Goal: Task Accomplishment & Management: Use online tool/utility

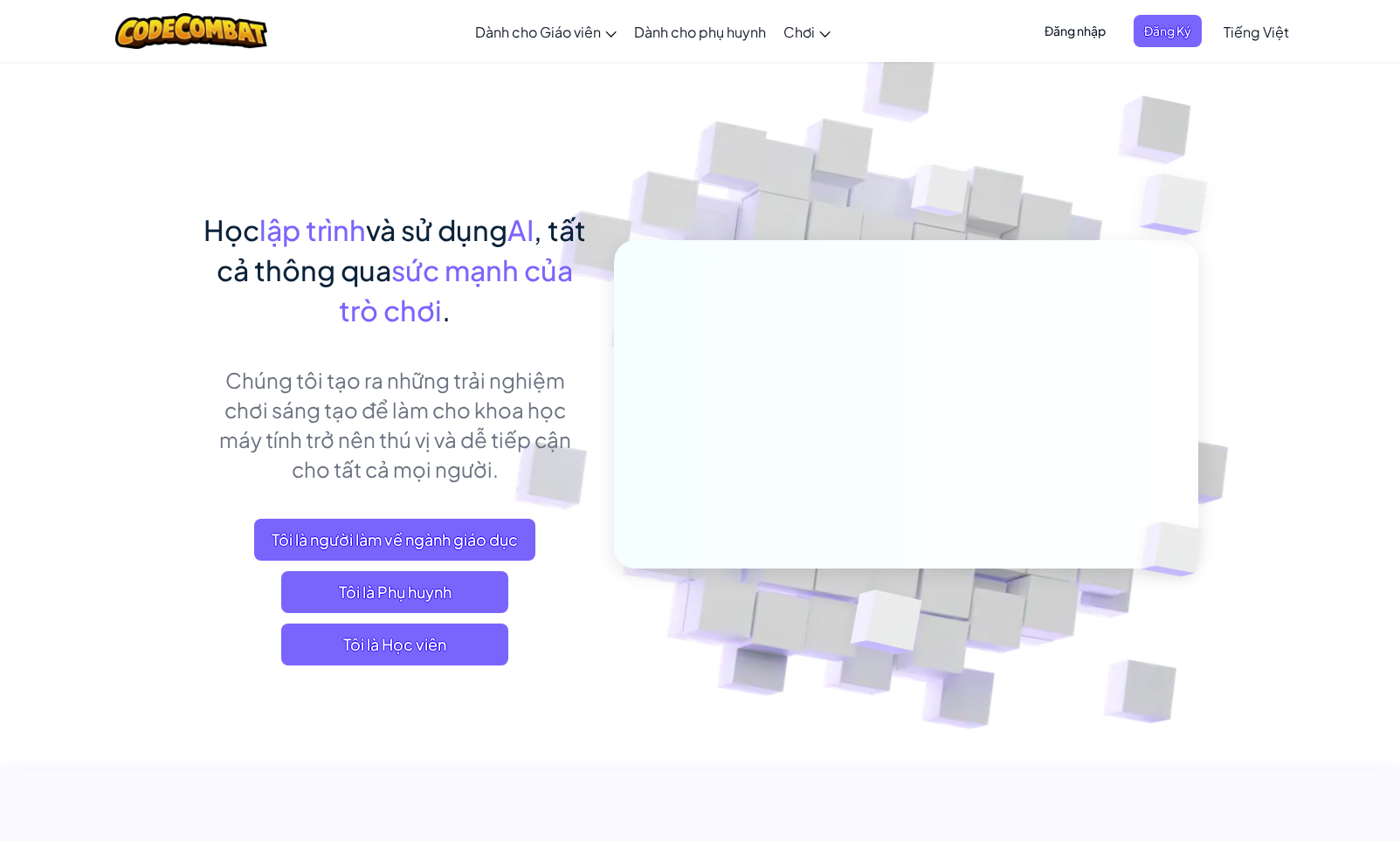
click at [1277, 34] on span "Tiếng Việt" at bounding box center [1256, 31] width 65 height 19
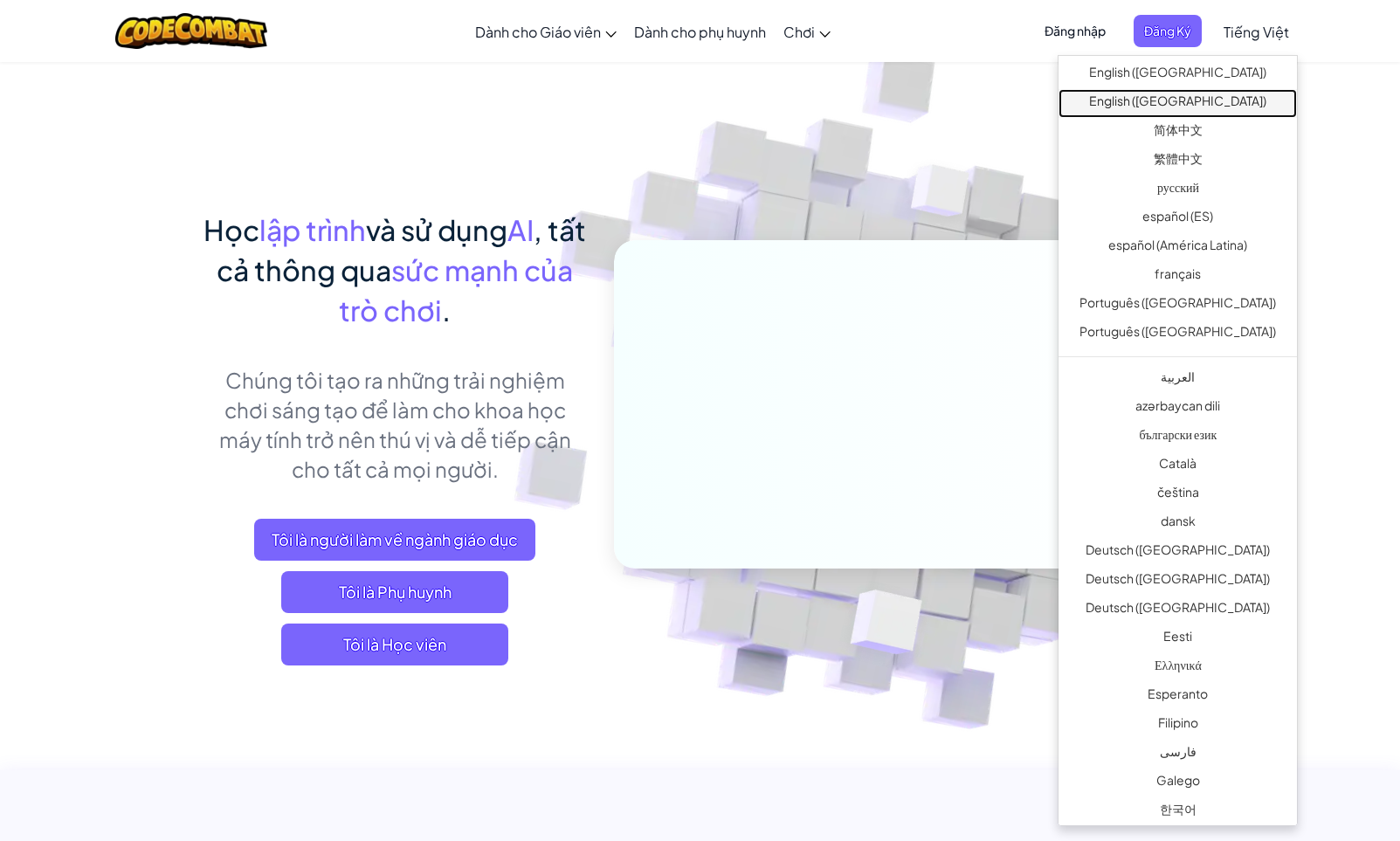
click at [1196, 103] on link "English ([GEOGRAPHIC_DATA])" at bounding box center [1177, 104] width 239 height 29
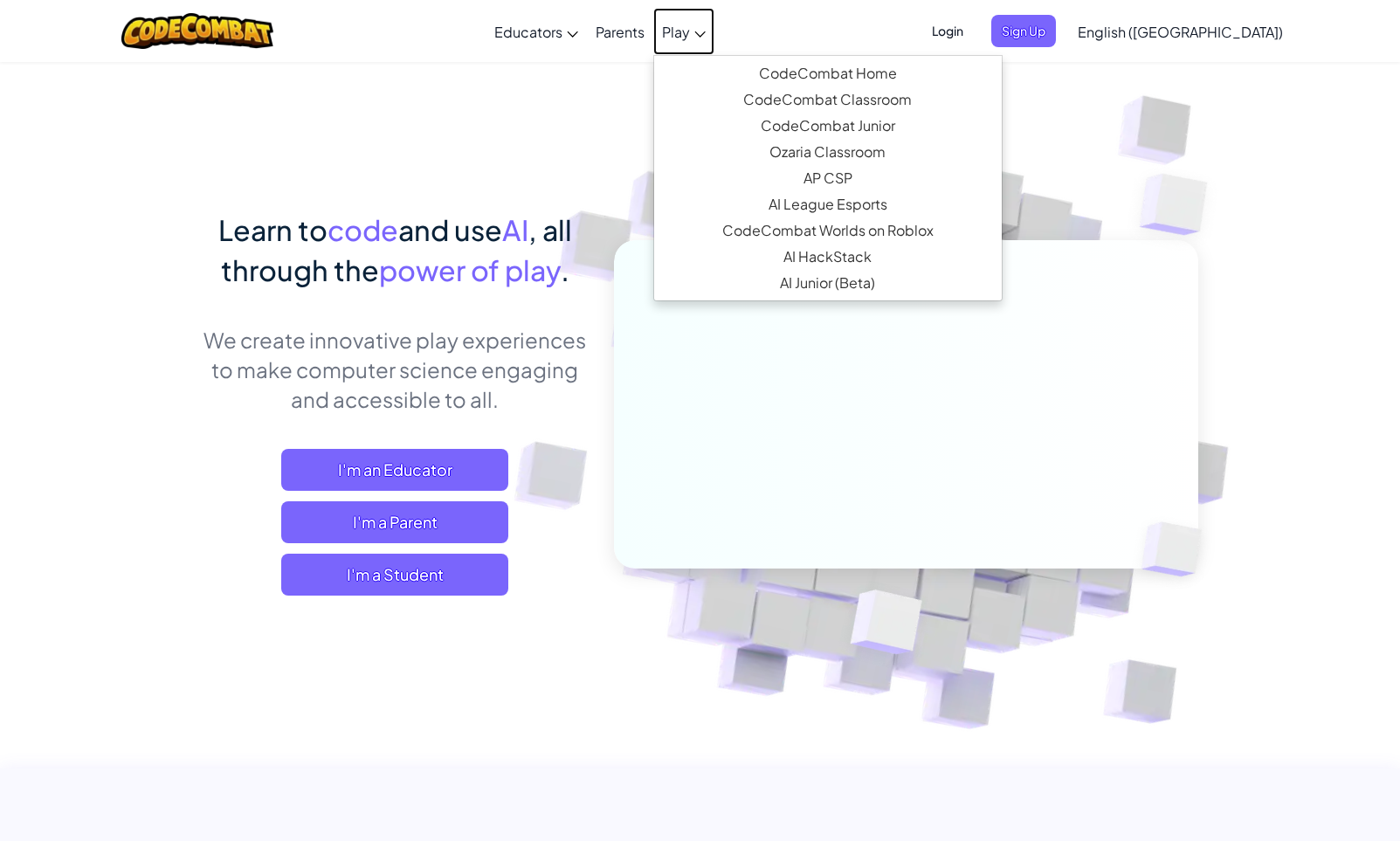
click at [714, 46] on link "Play" at bounding box center [684, 31] width 61 height 47
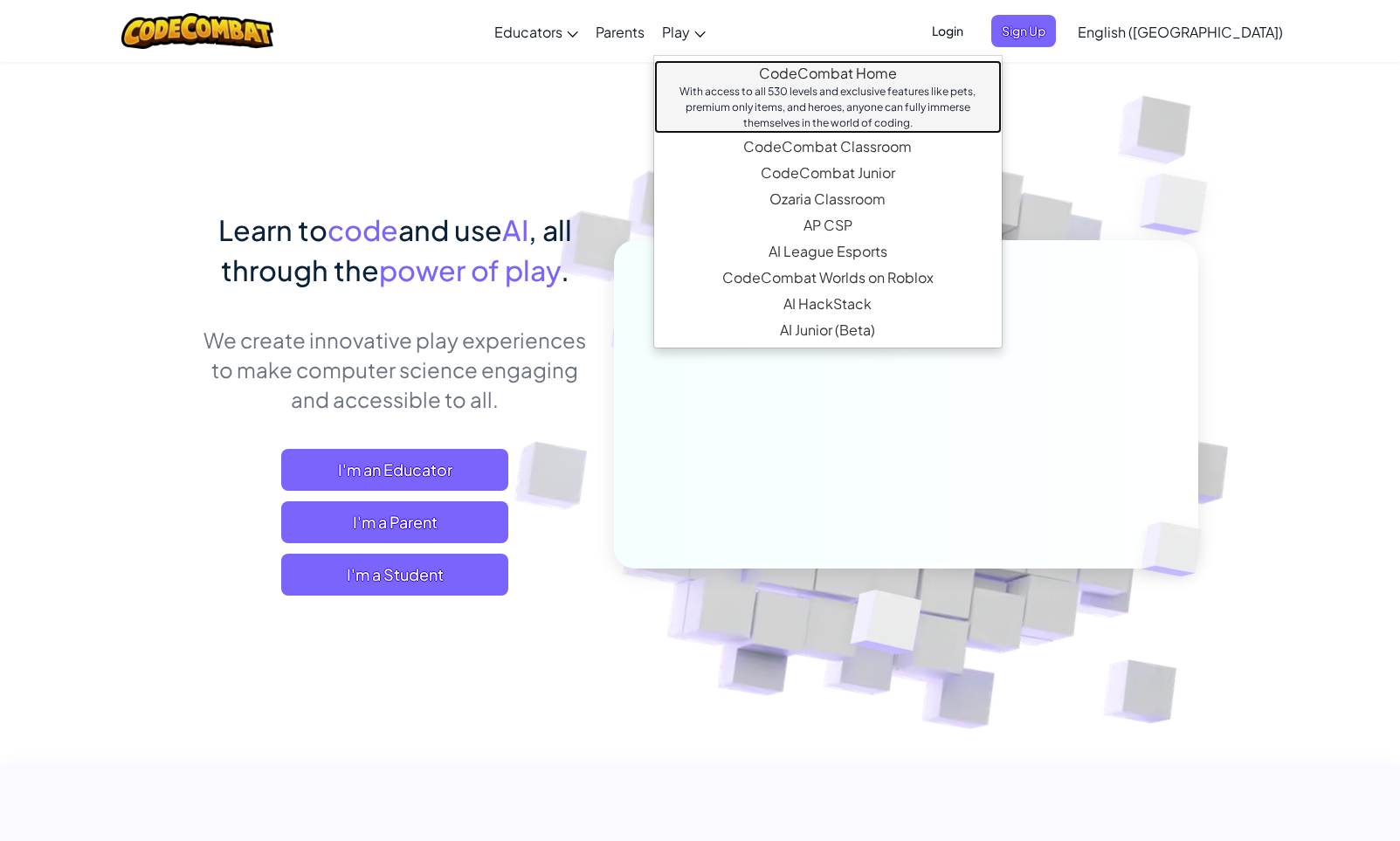
click at [770, 68] on link "CodeCombat Home With access to all 530 levels and exclusive features like pets,…" at bounding box center [828, 97] width 348 height 73
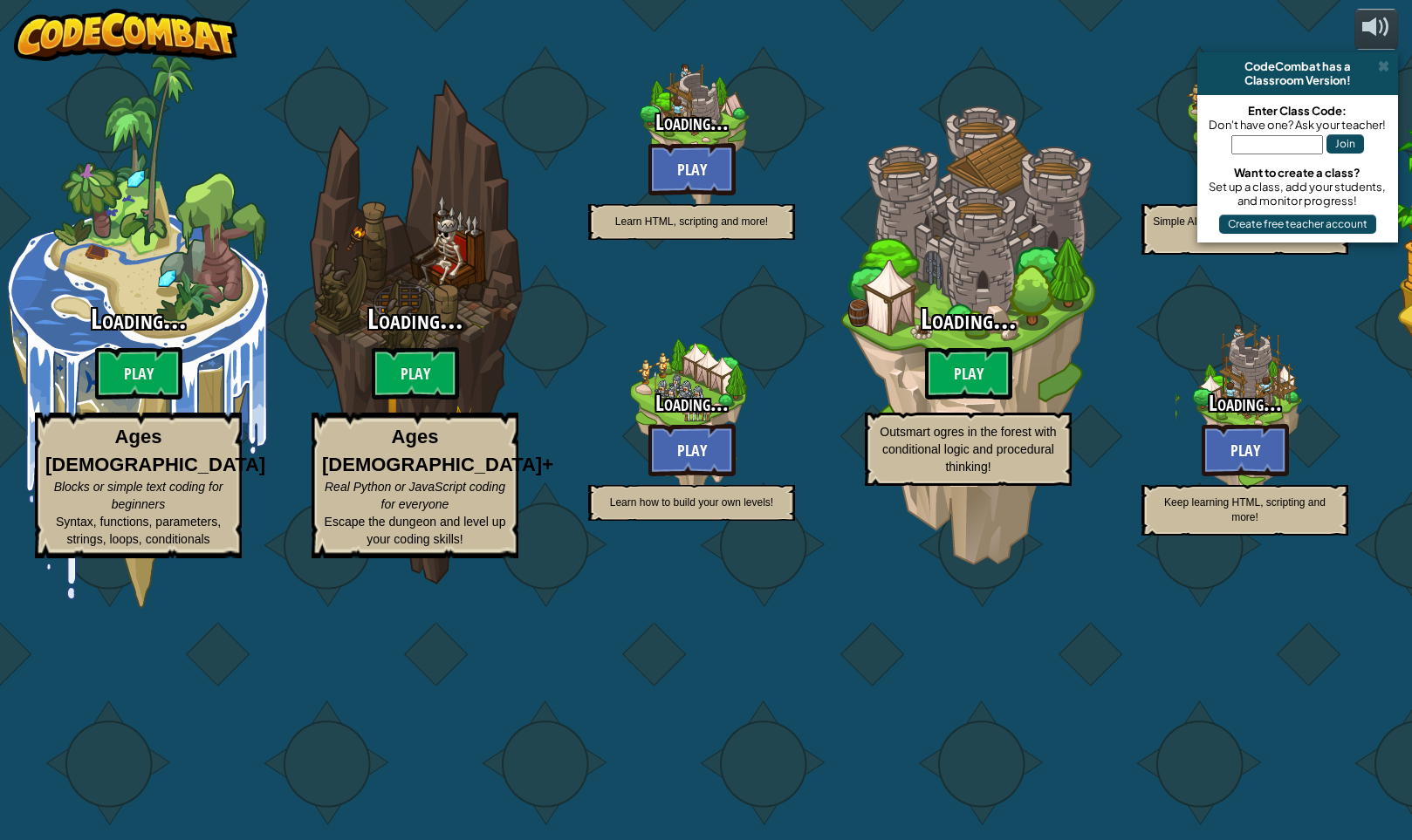
select select "en-[GEOGRAPHIC_DATA]"
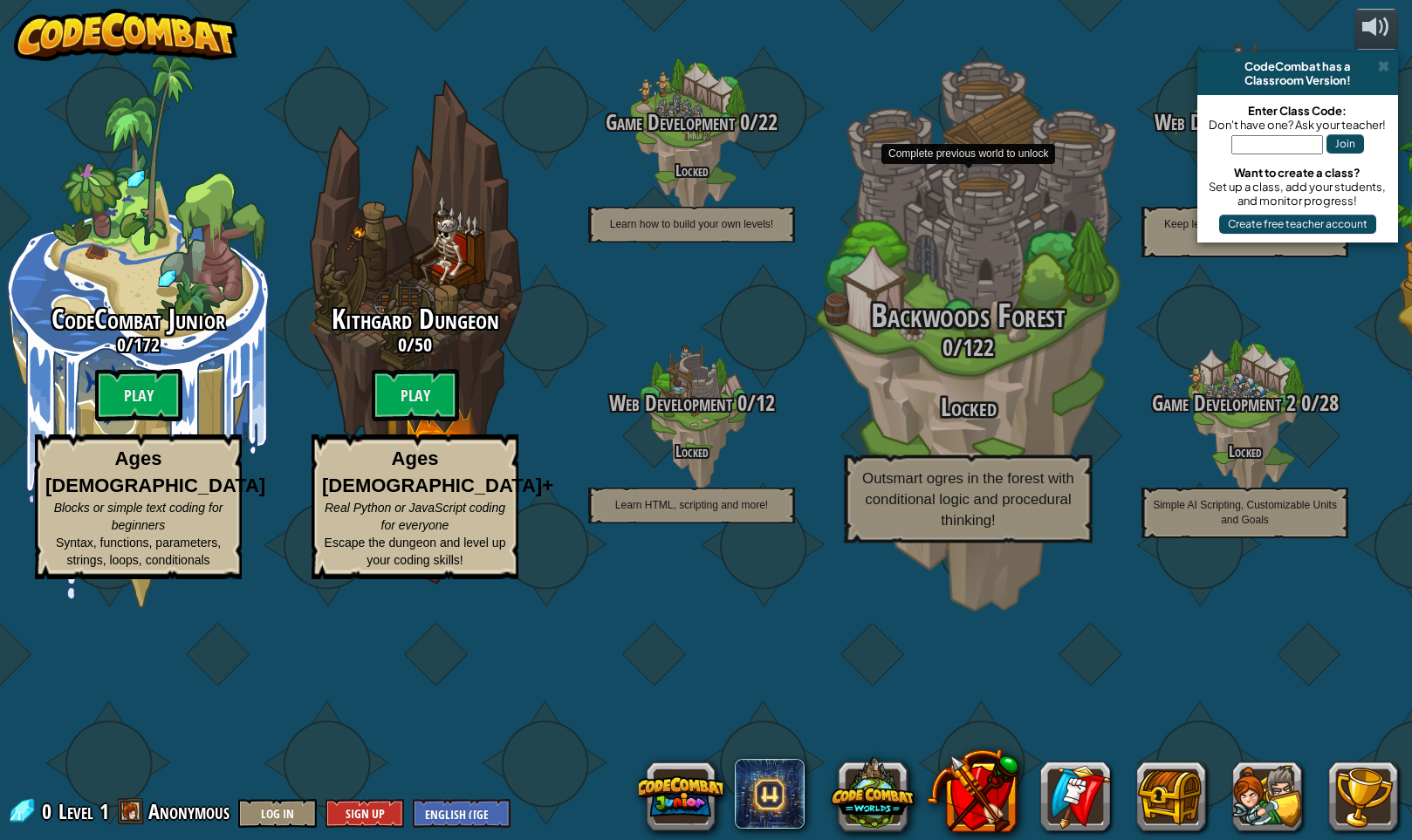
click at [1010, 361] on h3 "0 / 122" at bounding box center [967, 347] width 331 height 25
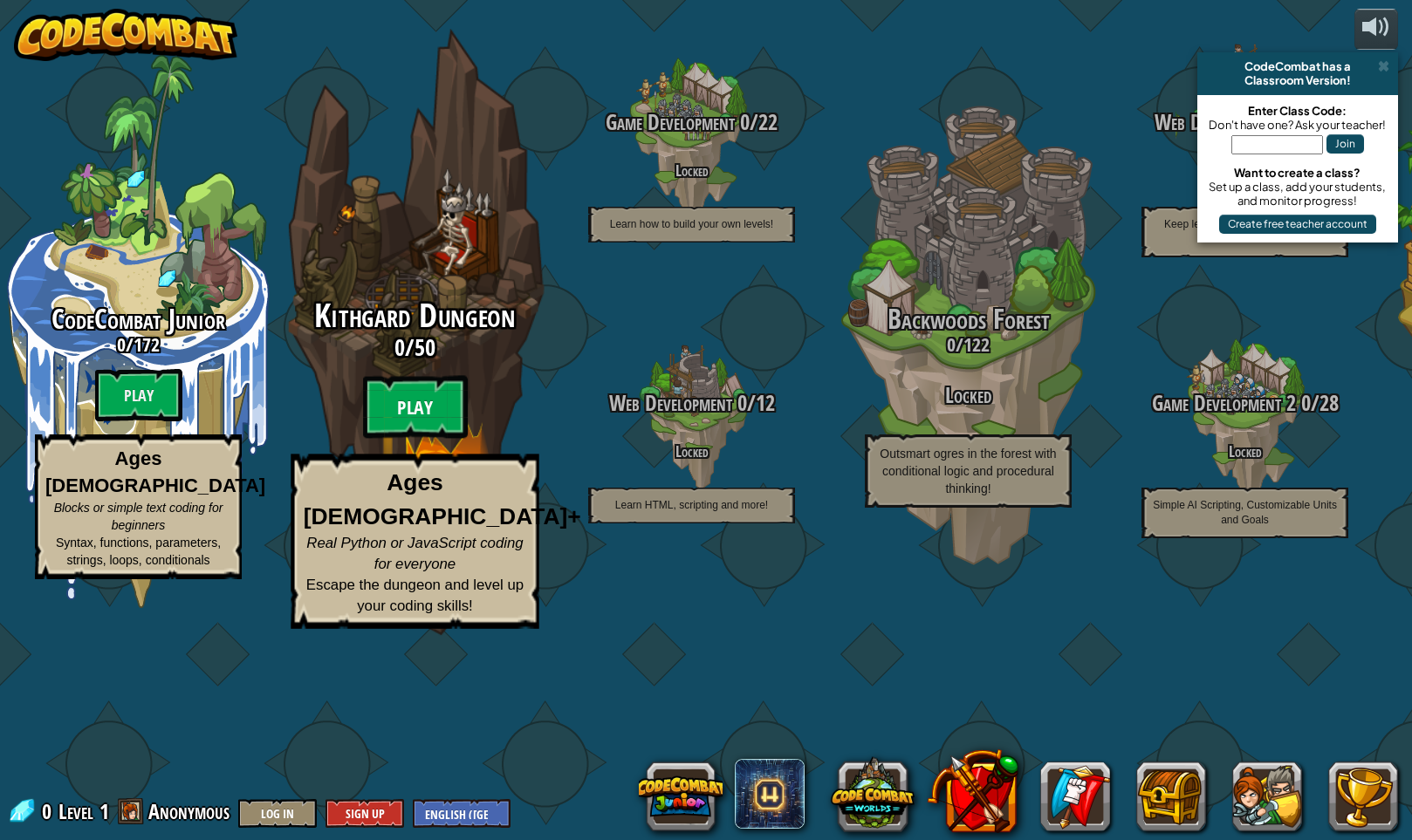
click at [410, 439] on btn "Play" at bounding box center [415, 407] width 104 height 62
select select "en-[GEOGRAPHIC_DATA]"
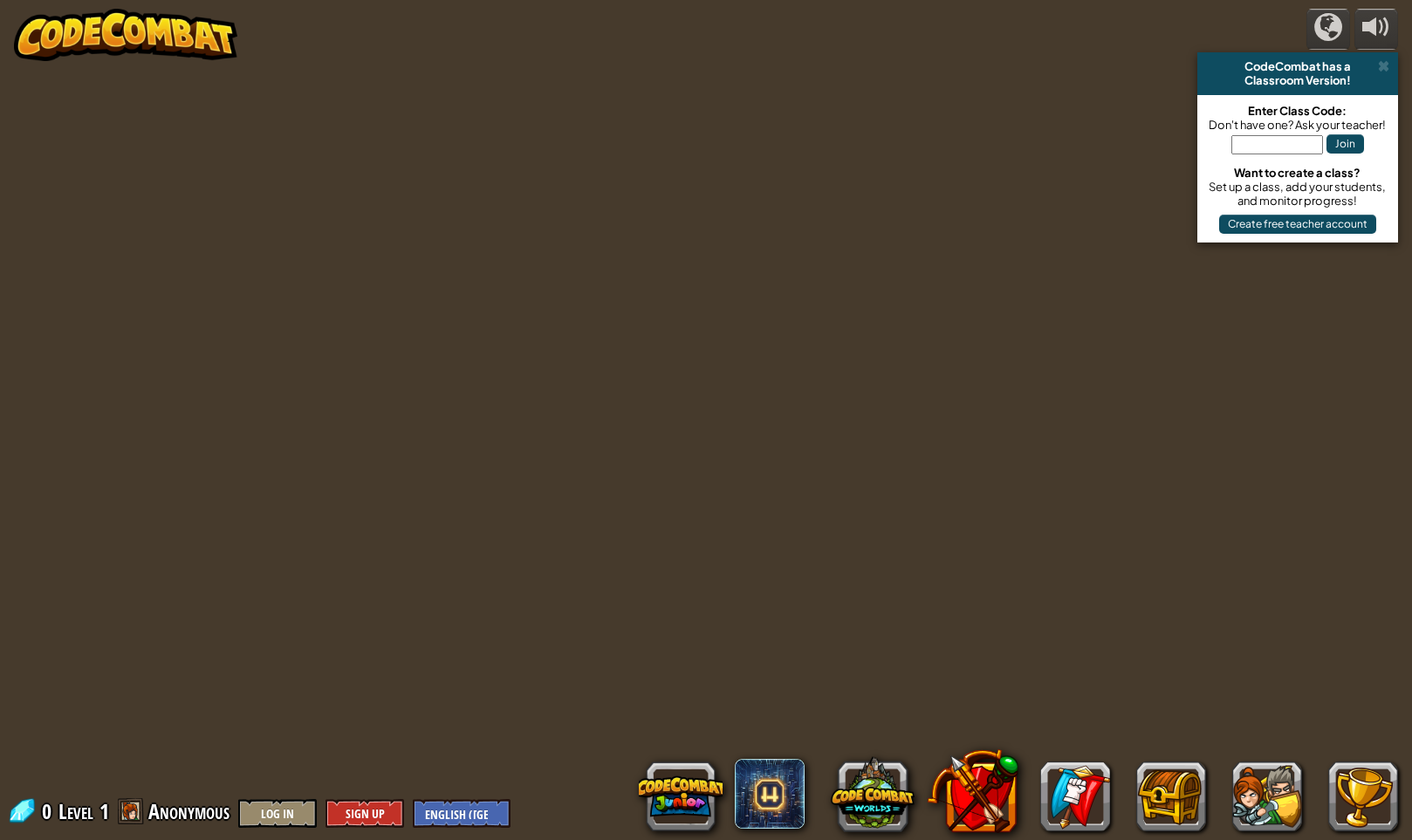
select select "en-[GEOGRAPHIC_DATA]"
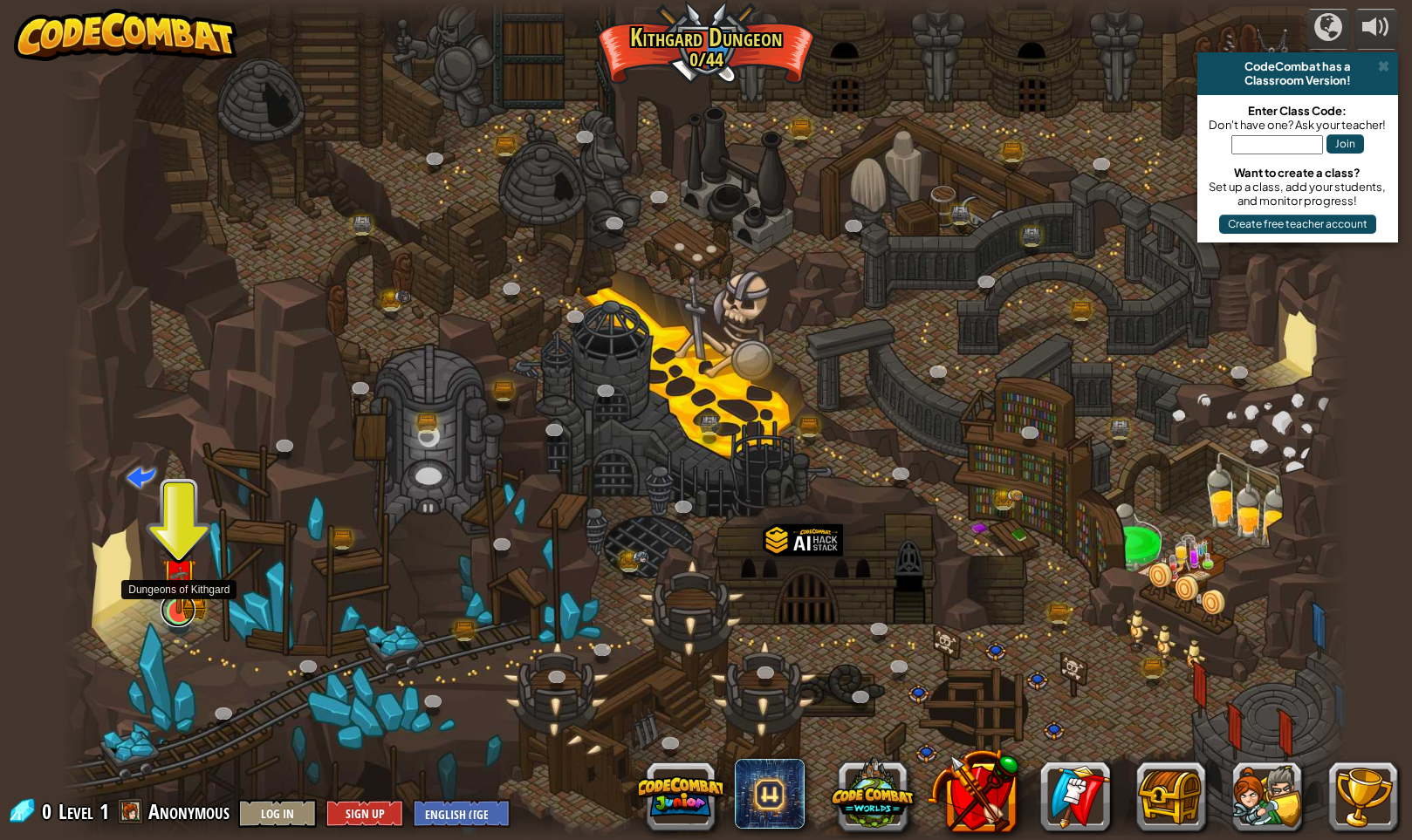
click at [182, 615] on link at bounding box center [178, 610] width 35 height 35
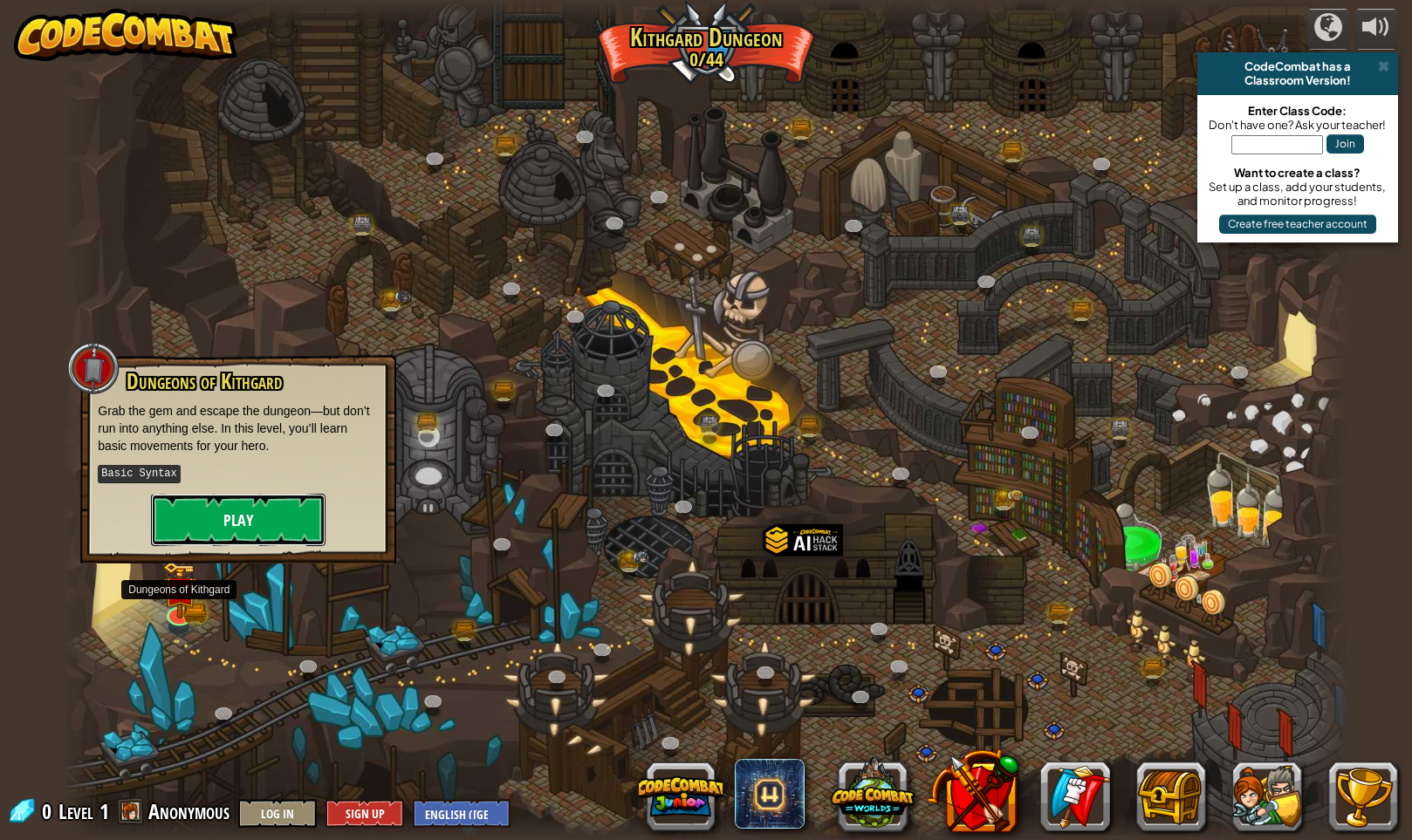
click at [287, 516] on button "Play" at bounding box center [238, 520] width 174 height 53
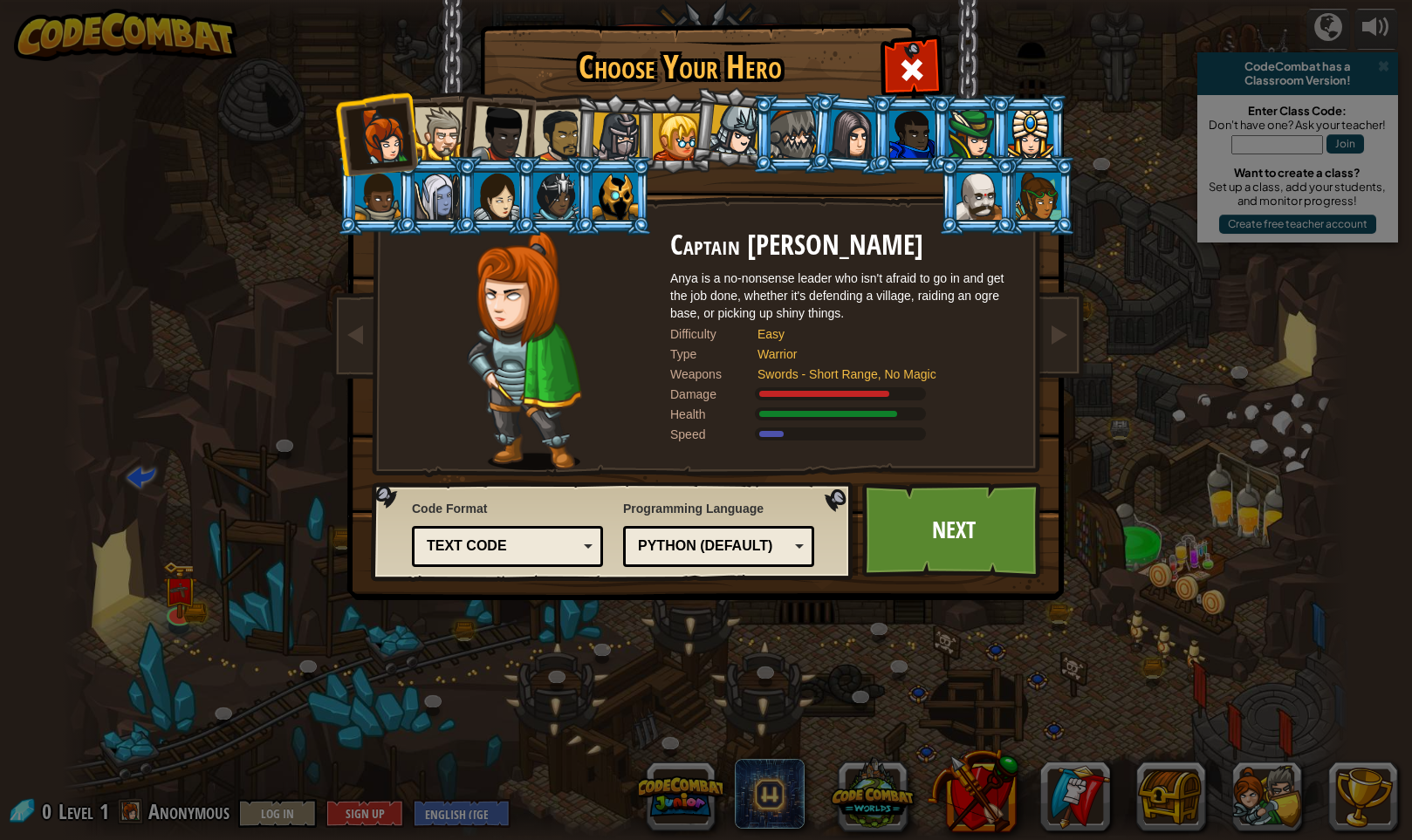
click at [434, 128] on div at bounding box center [441, 134] width 54 height 54
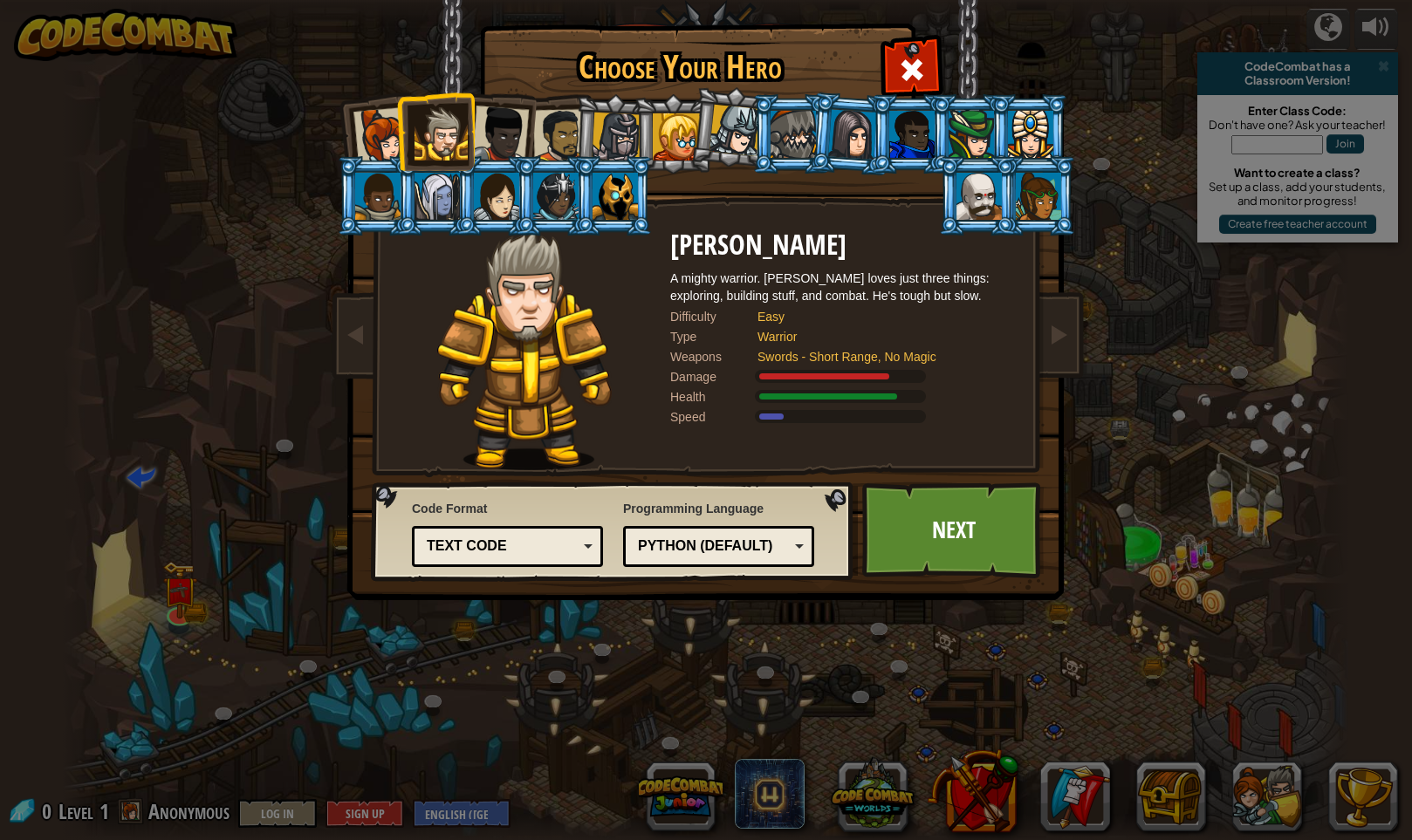
click at [505, 132] on div at bounding box center [500, 134] width 57 height 57
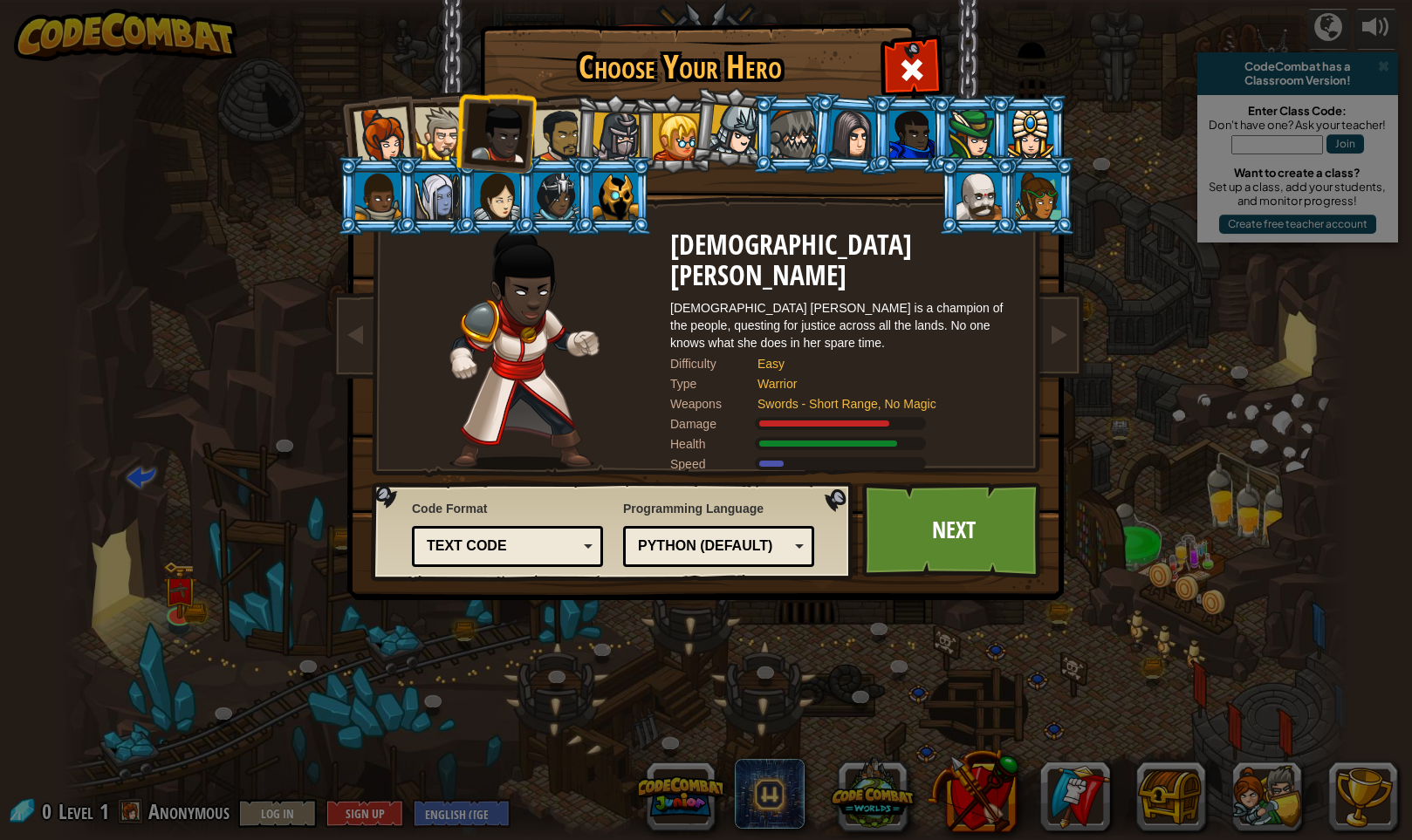
click at [564, 134] on div at bounding box center [560, 136] width 54 height 54
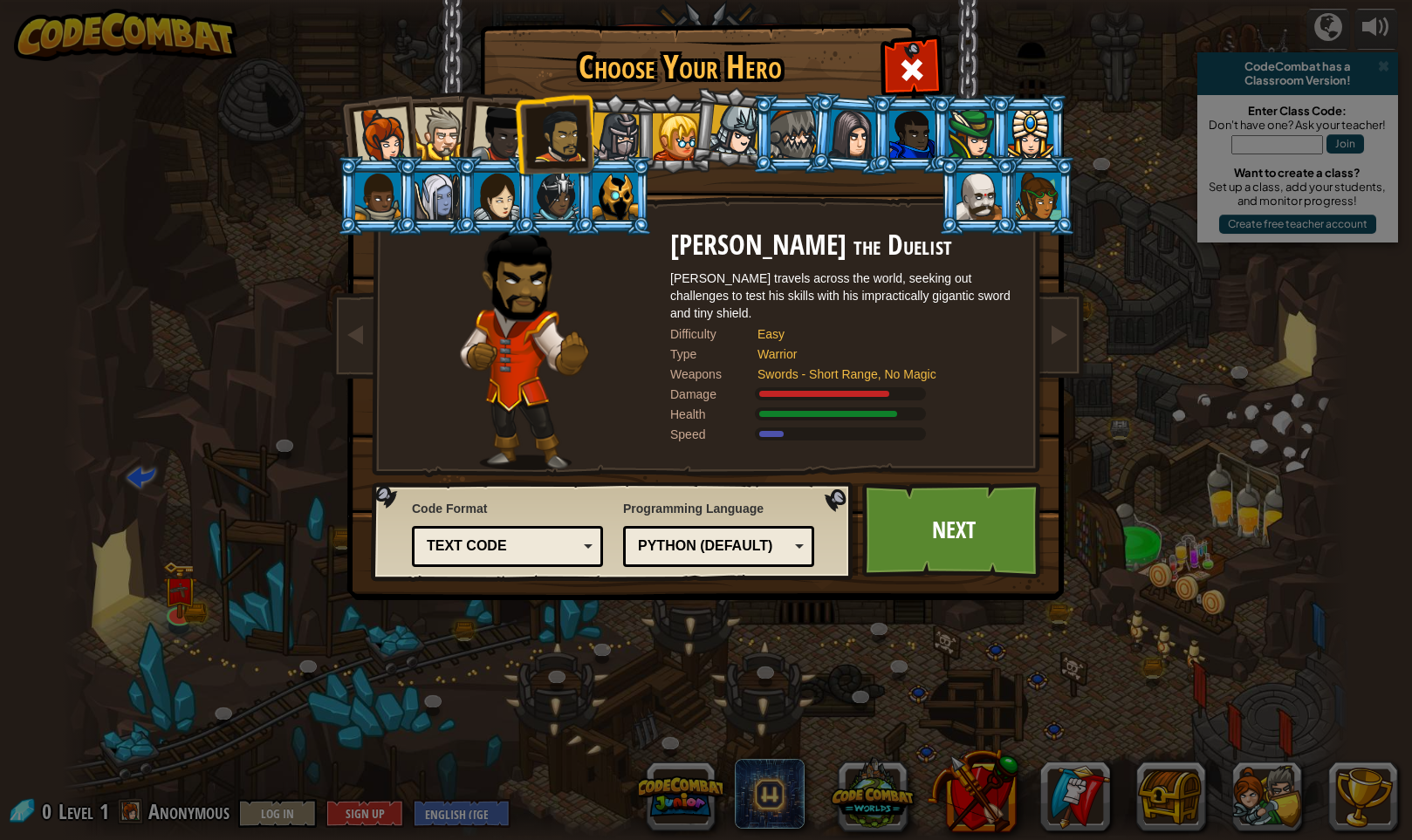
click at [618, 134] on div at bounding box center [617, 137] width 50 height 50
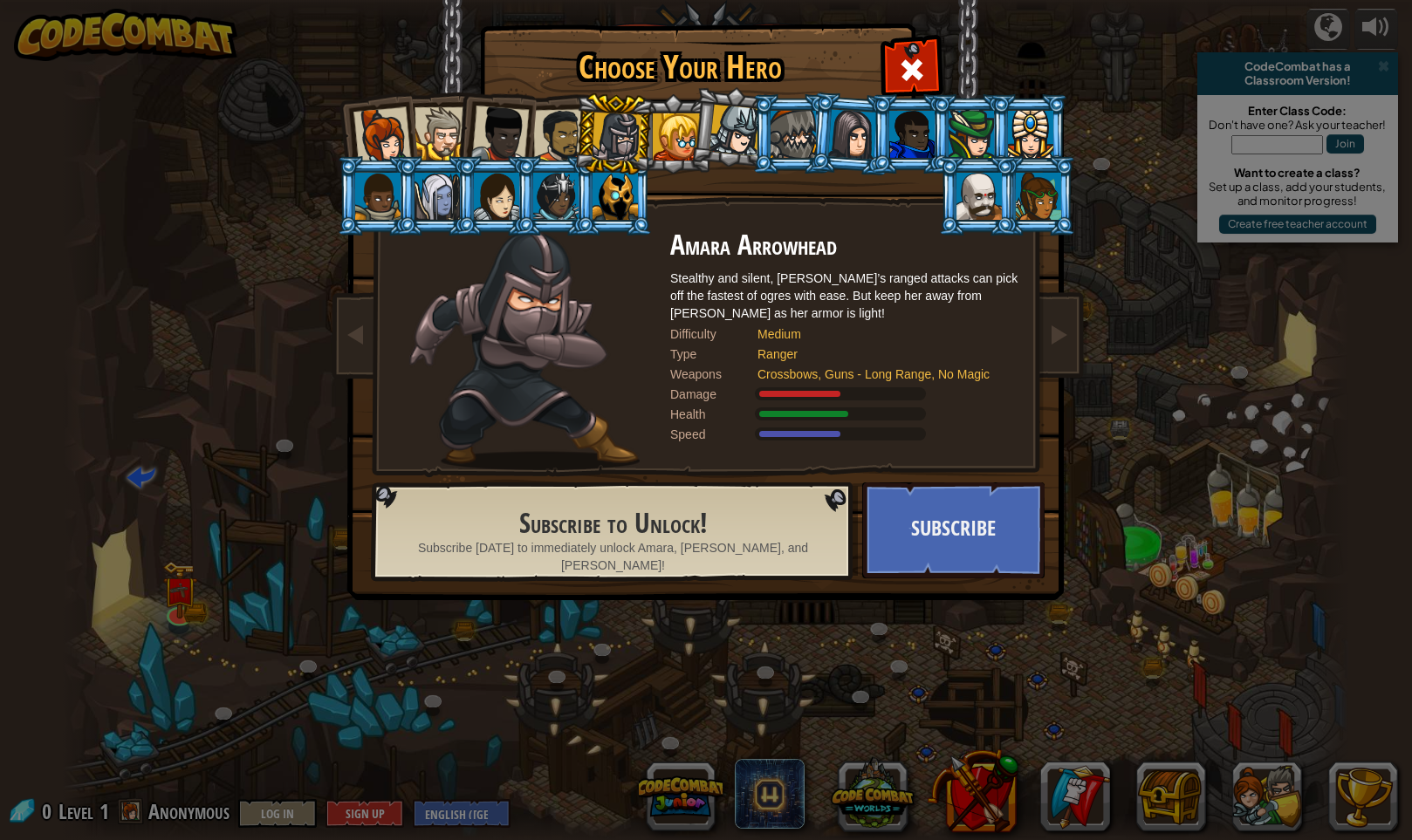
click at [667, 133] on div at bounding box center [676, 137] width 47 height 47
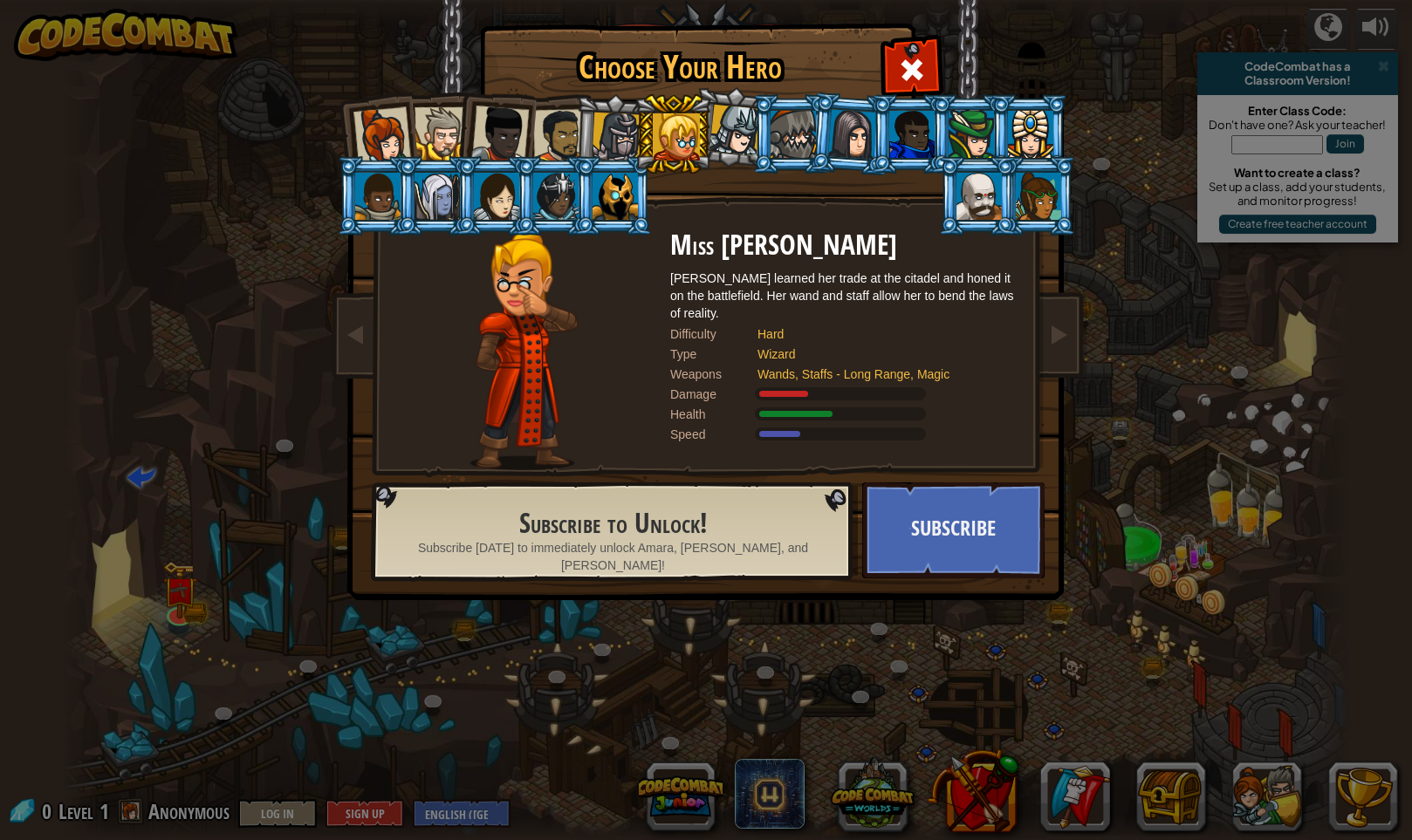
click at [752, 131] on li at bounding box center [791, 134] width 79 height 79
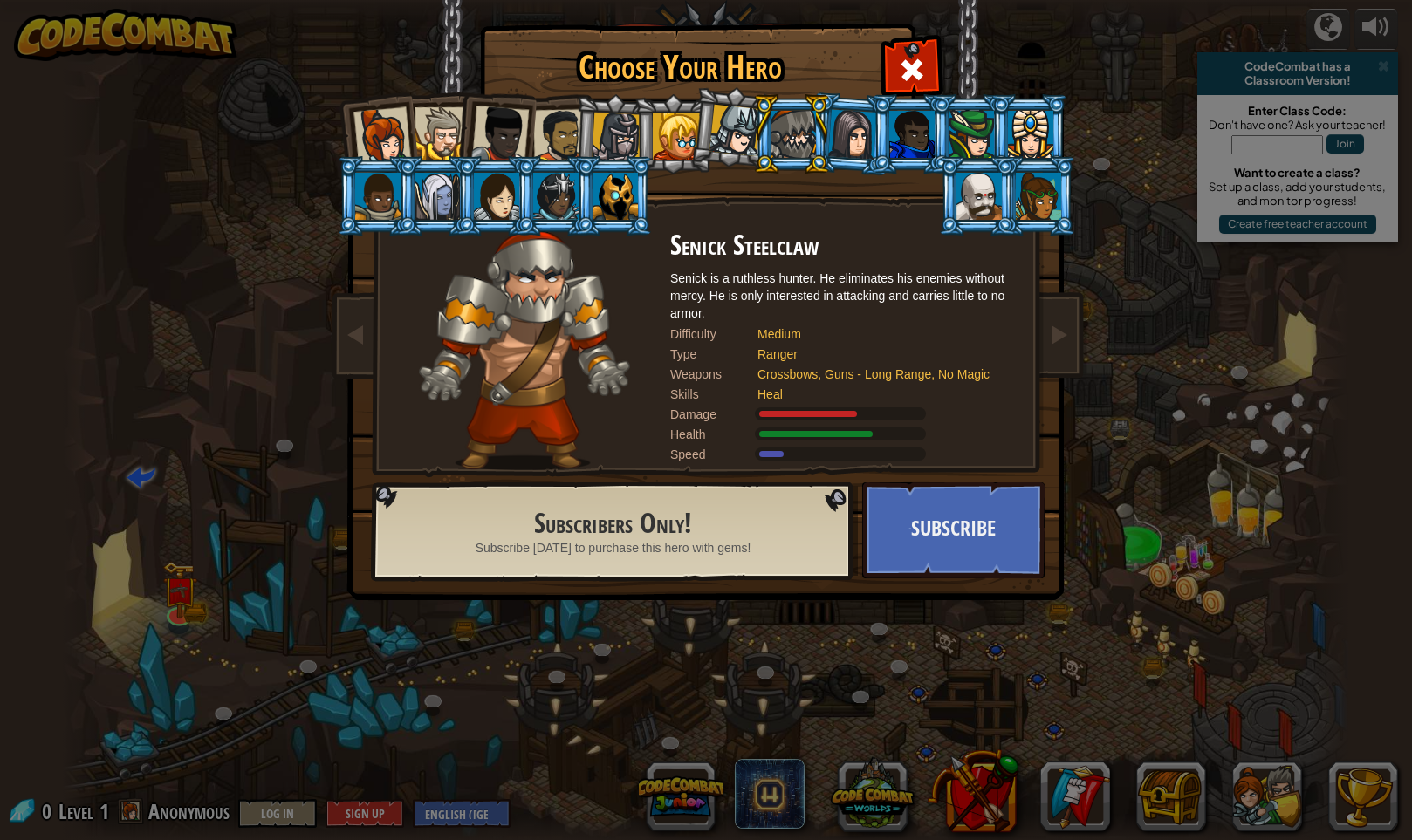
click at [735, 131] on div at bounding box center [735, 130] width 52 height 52
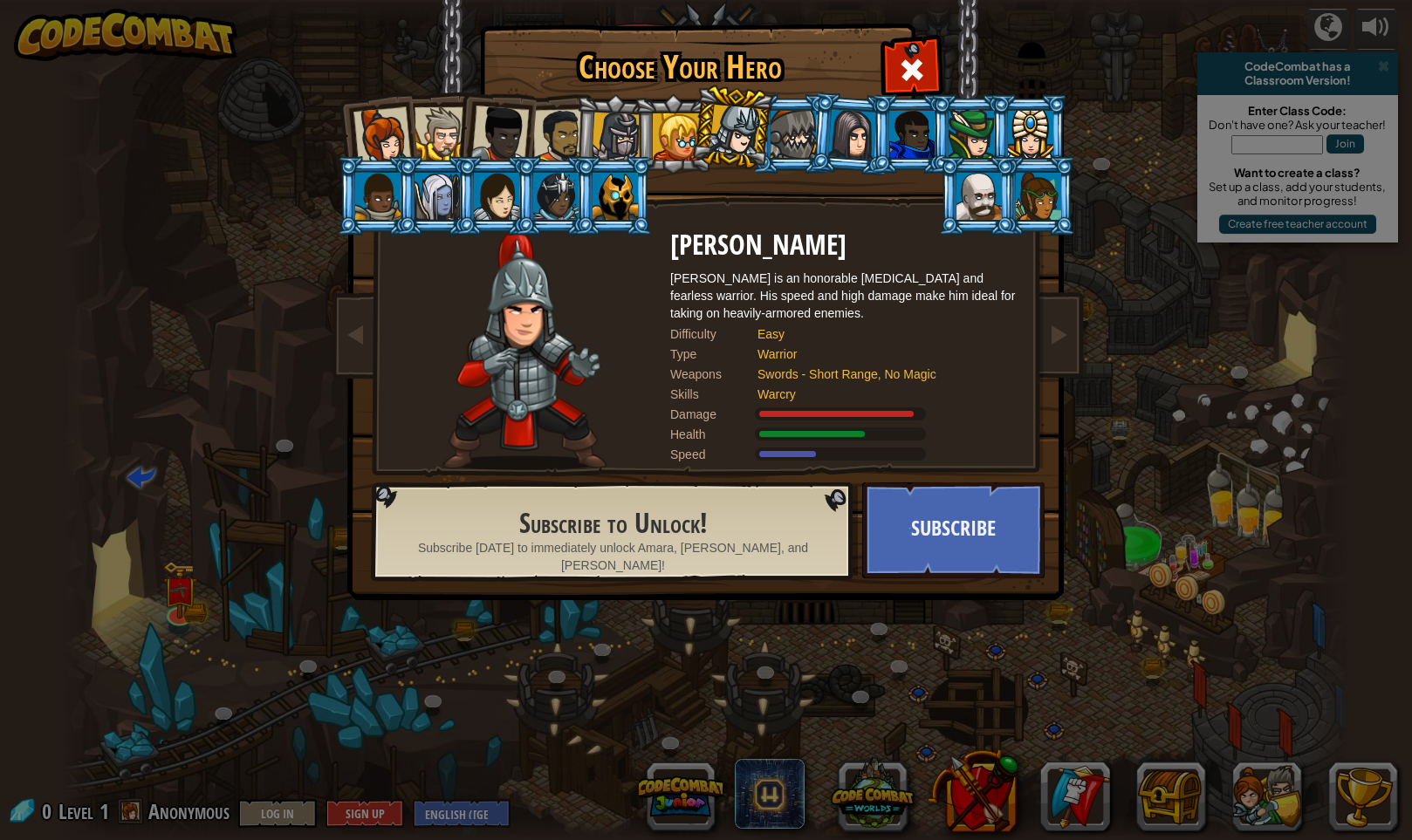
click at [403, 129] on div at bounding box center [382, 136] width 57 height 57
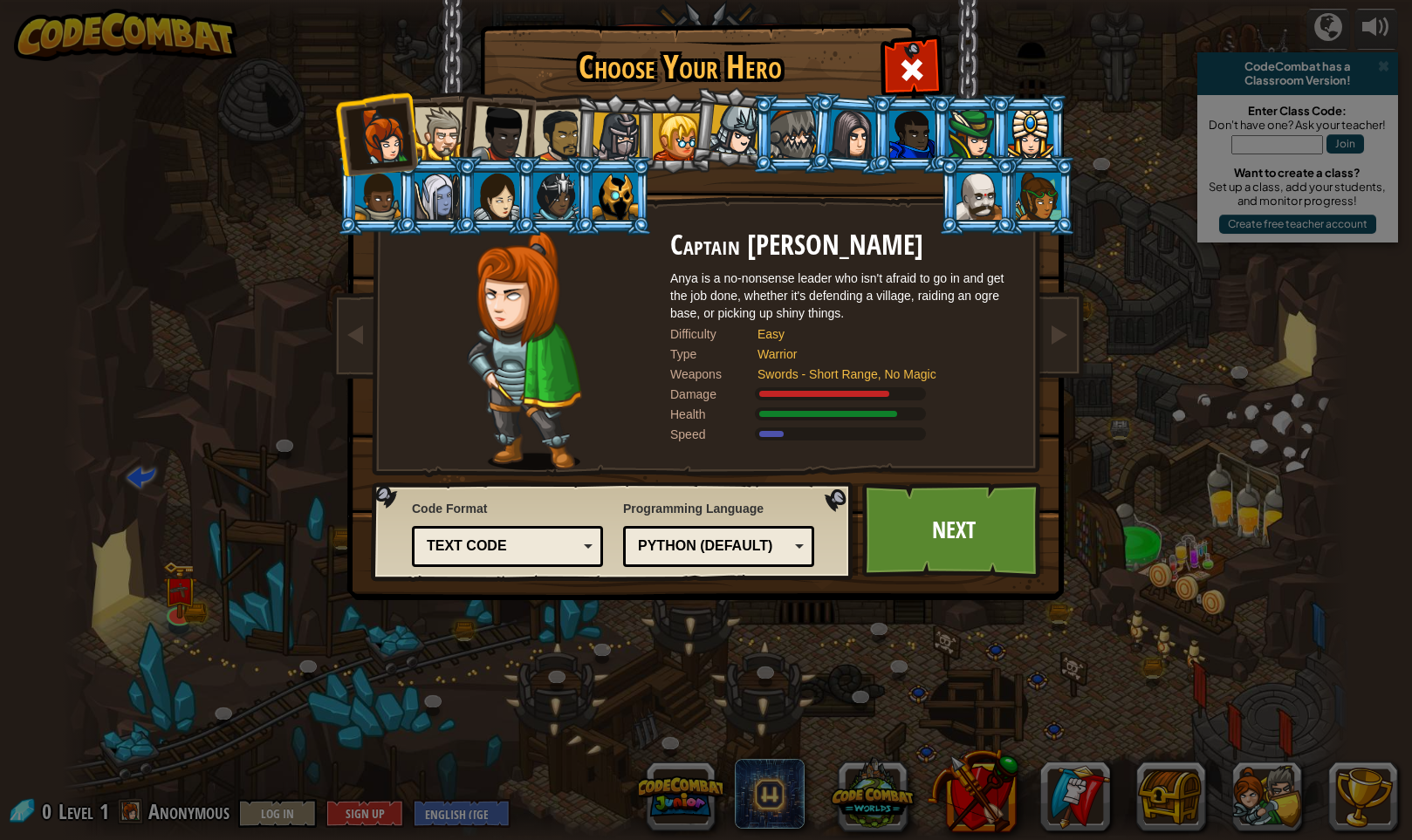
click at [432, 139] on div at bounding box center [441, 134] width 54 height 54
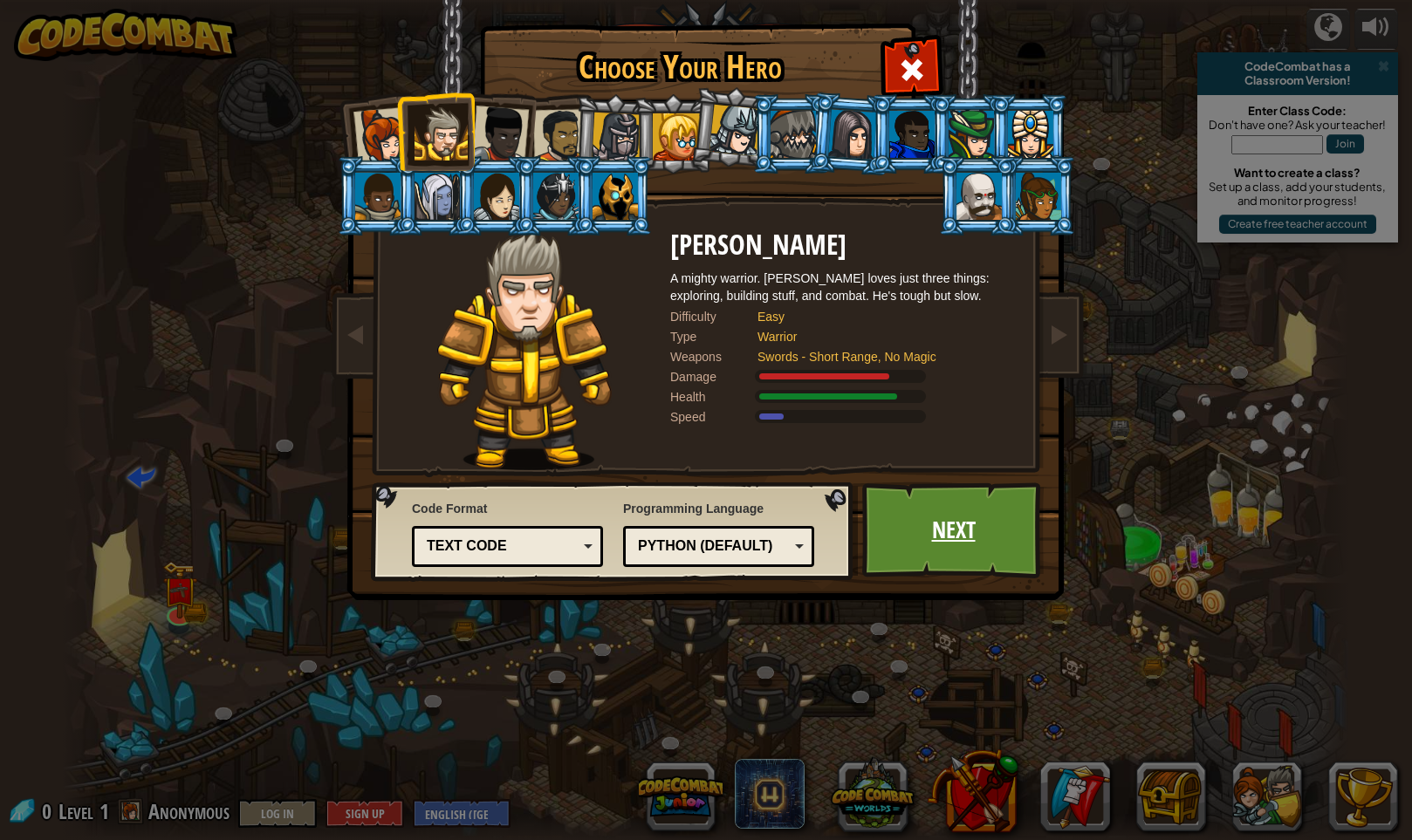
click at [958, 544] on link "Next" at bounding box center [953, 529] width 182 height 96
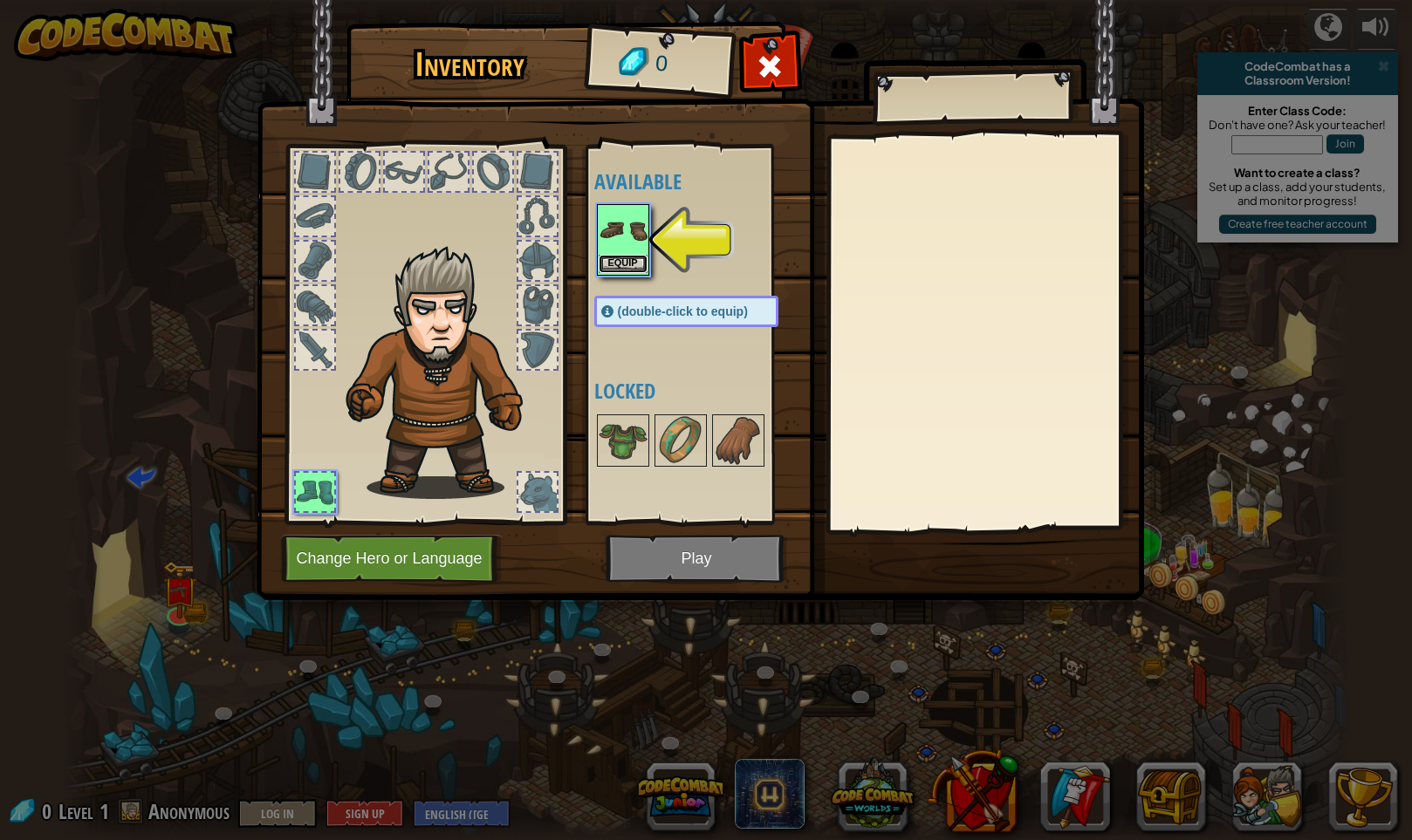
click at [640, 268] on button "Equip" at bounding box center [622, 263] width 49 height 19
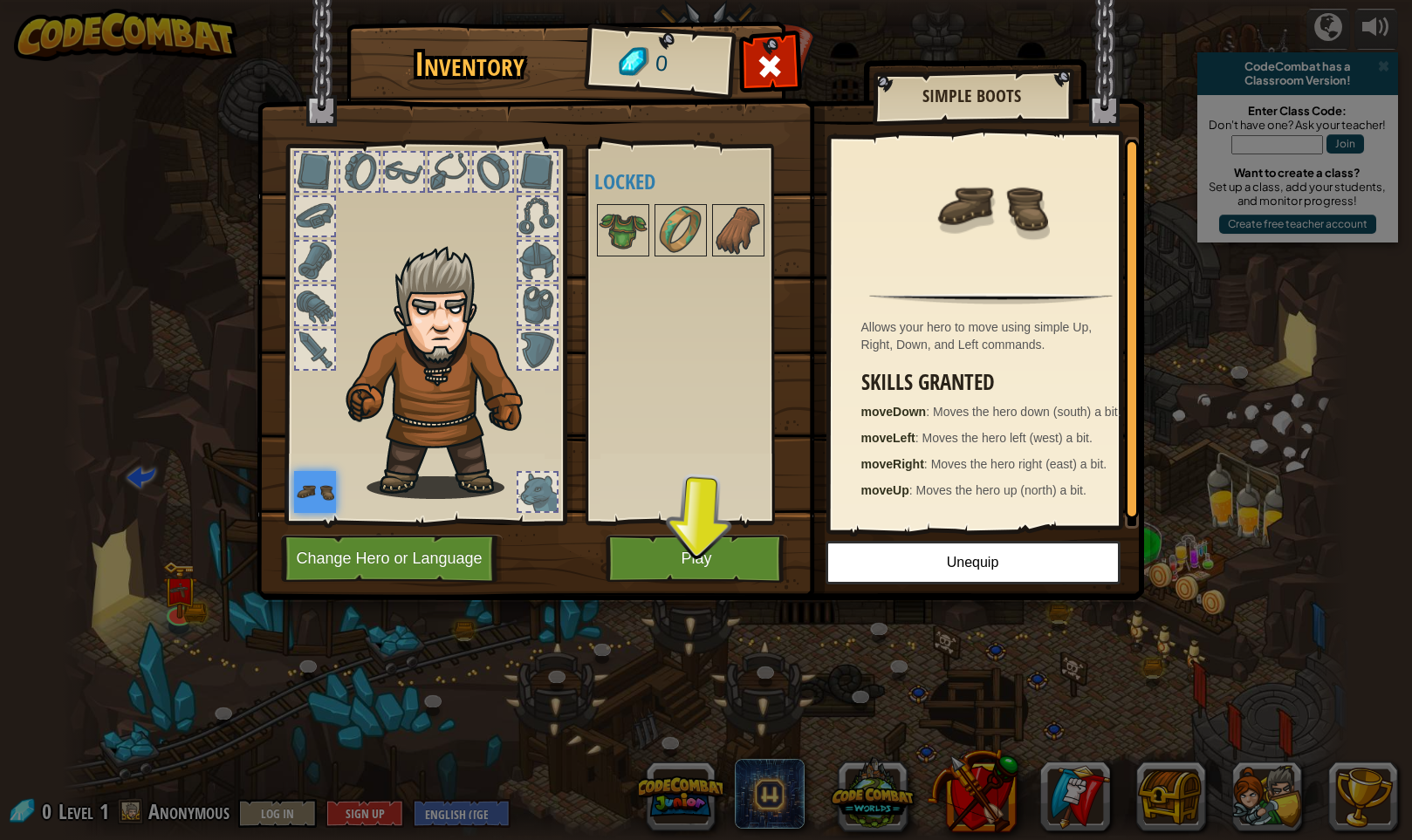
scroll to position [5, 0]
click at [767, 540] on button "Play" at bounding box center [697, 559] width 182 height 48
